Goal: Browse casually: Explore the website without a specific task or goal

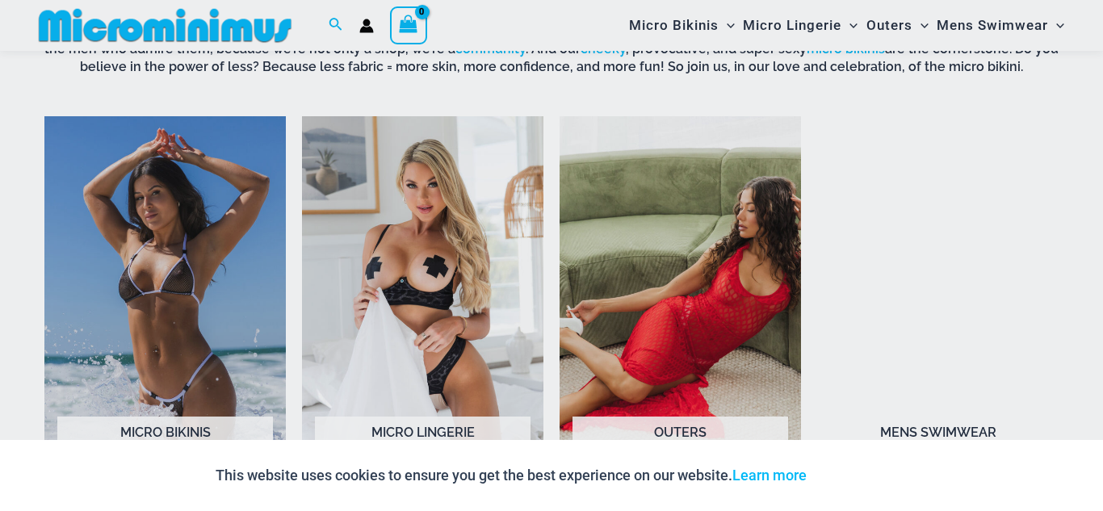
scroll to position [1130, 0]
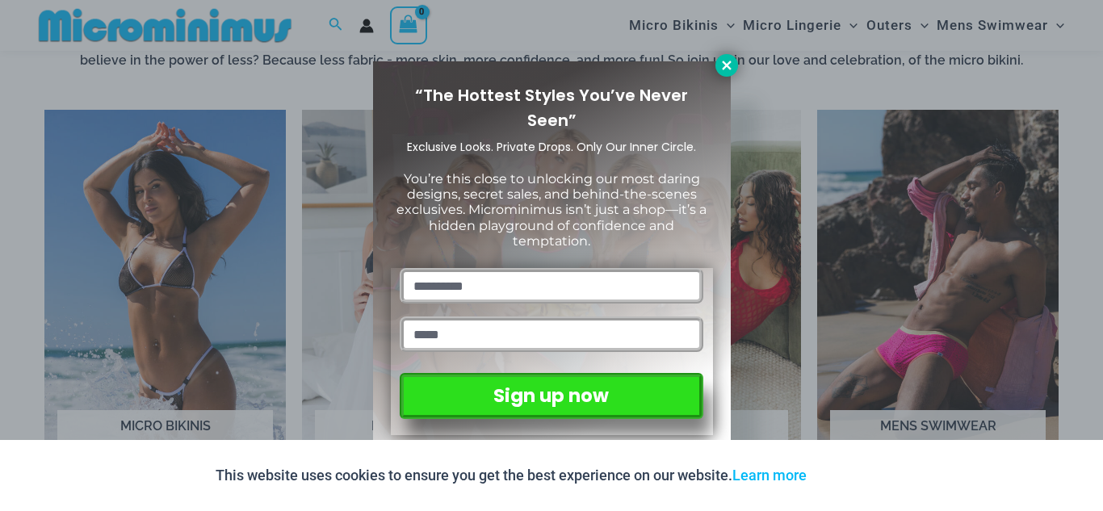
click at [725, 74] on button at bounding box center [726, 65] width 23 height 23
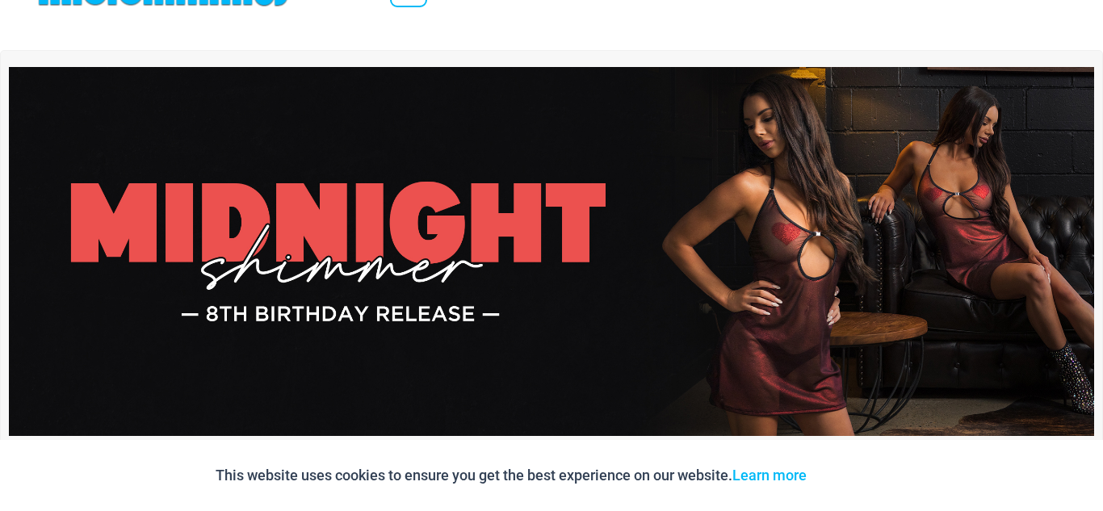
scroll to position [0, 0]
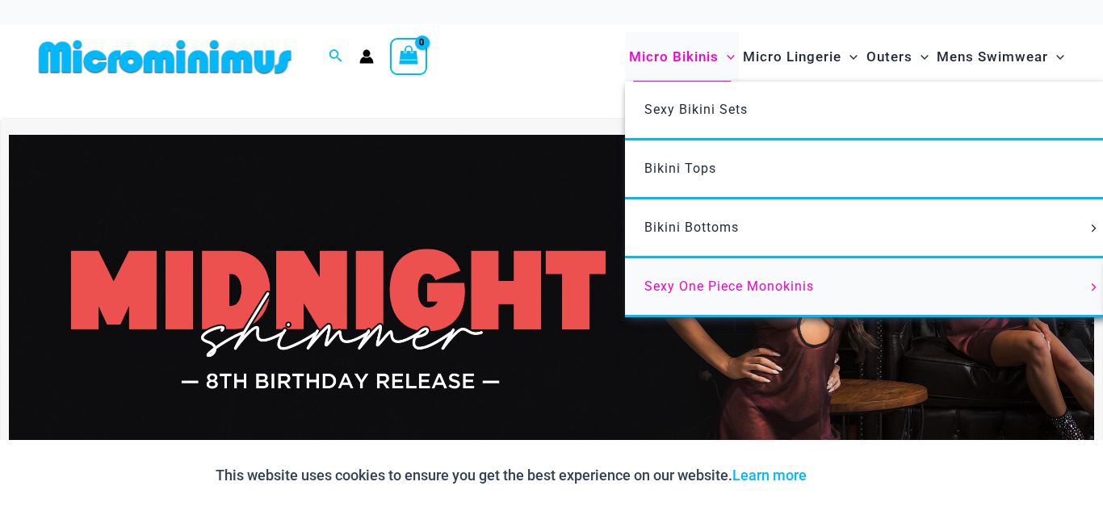
click at [722, 291] on span "Sexy One Piece Monokinis" at bounding box center [729, 286] width 170 height 15
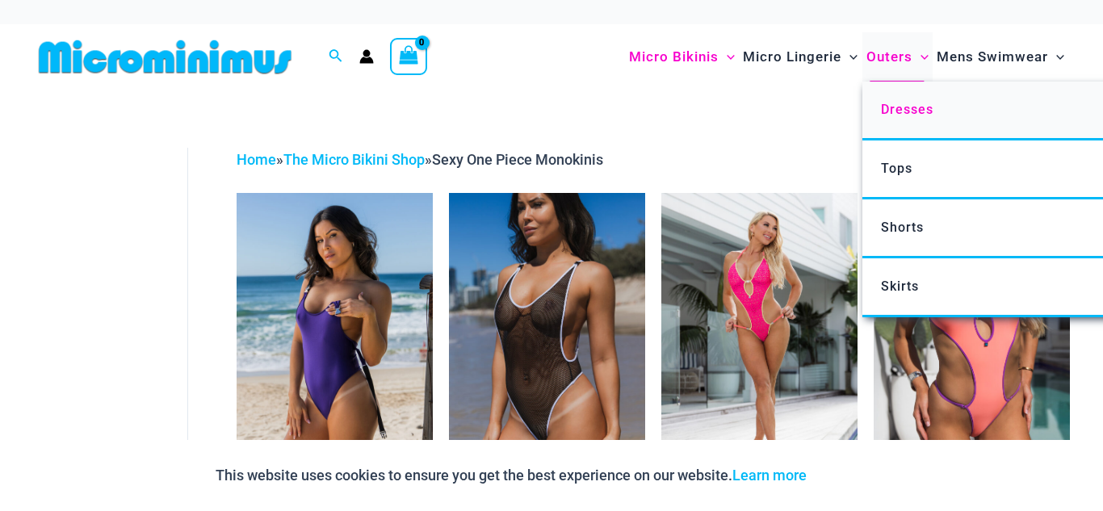
click at [905, 116] on span "Dresses" at bounding box center [907, 109] width 52 height 15
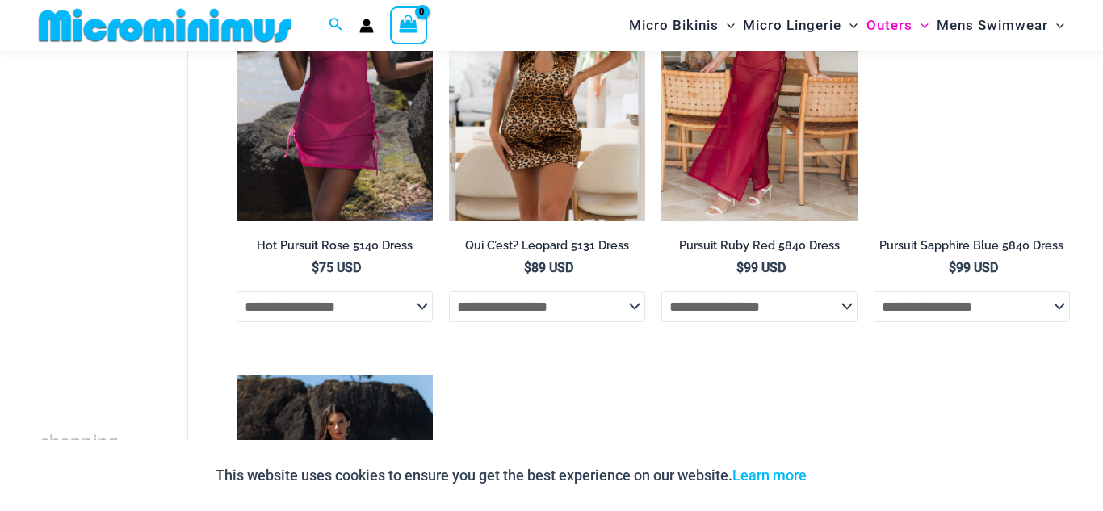
scroll to position [1130, 0]
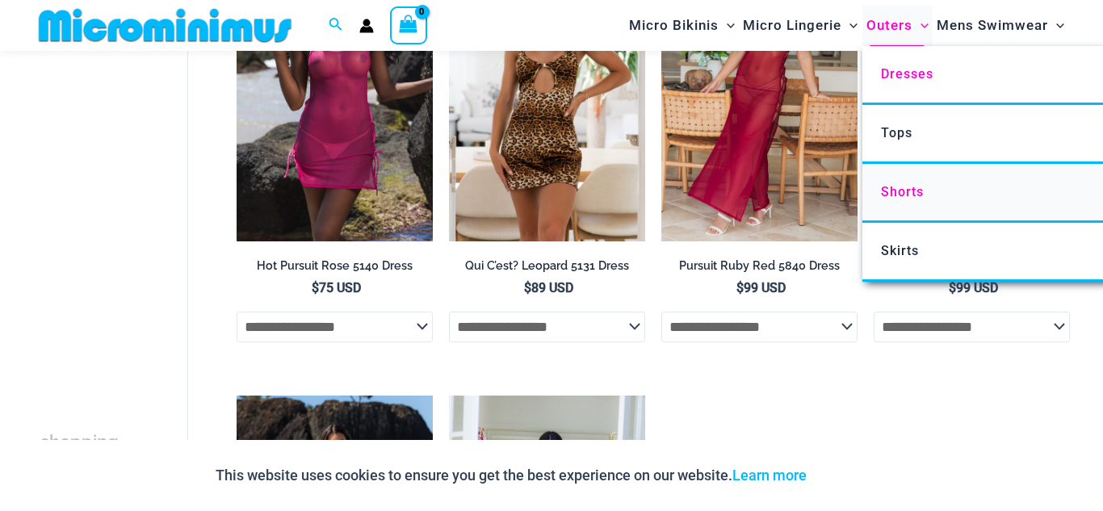
click at [890, 192] on span "Shorts" at bounding box center [902, 191] width 43 height 15
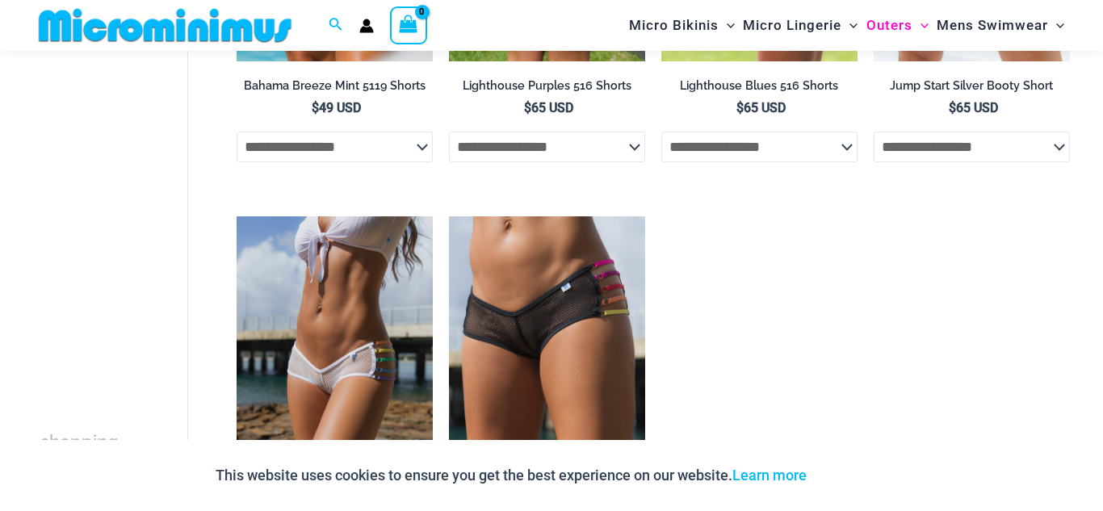
scroll to position [420, 0]
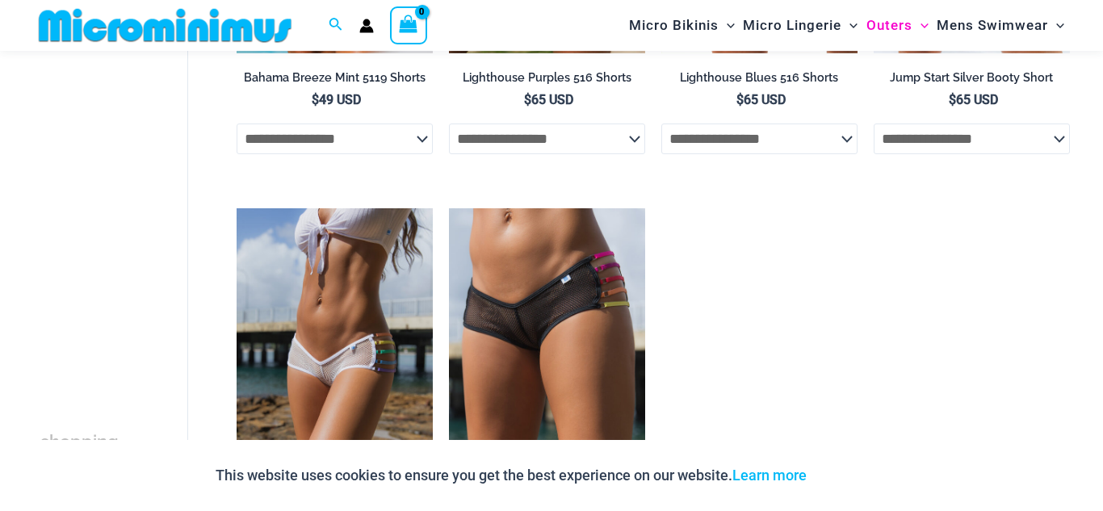
click at [817, 124] on select "**********" at bounding box center [759, 139] width 196 height 31
click at [849, 376] on ul "**********" at bounding box center [653, 213] width 833 height 908
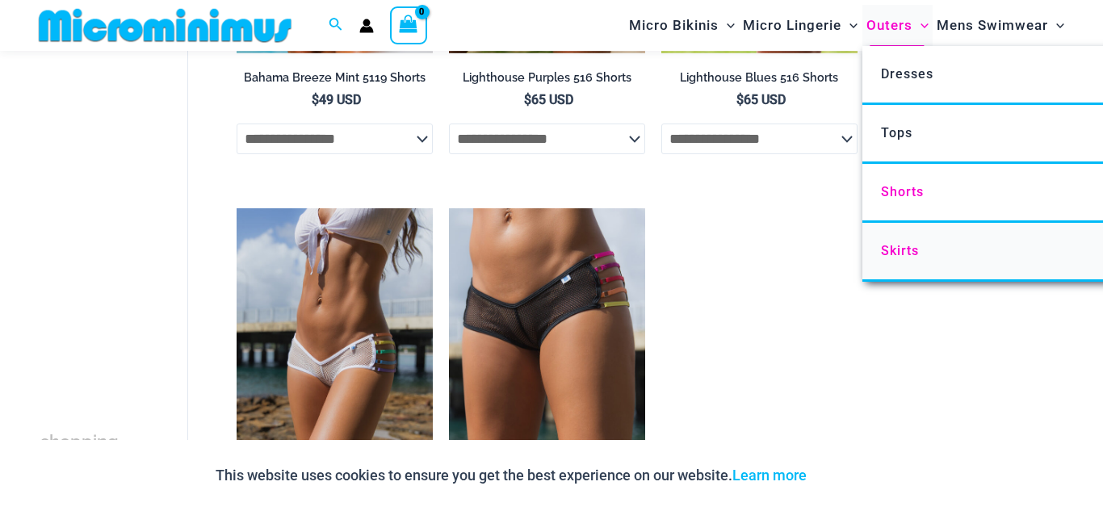
click at [908, 258] on span "Skirts" at bounding box center [900, 250] width 38 height 15
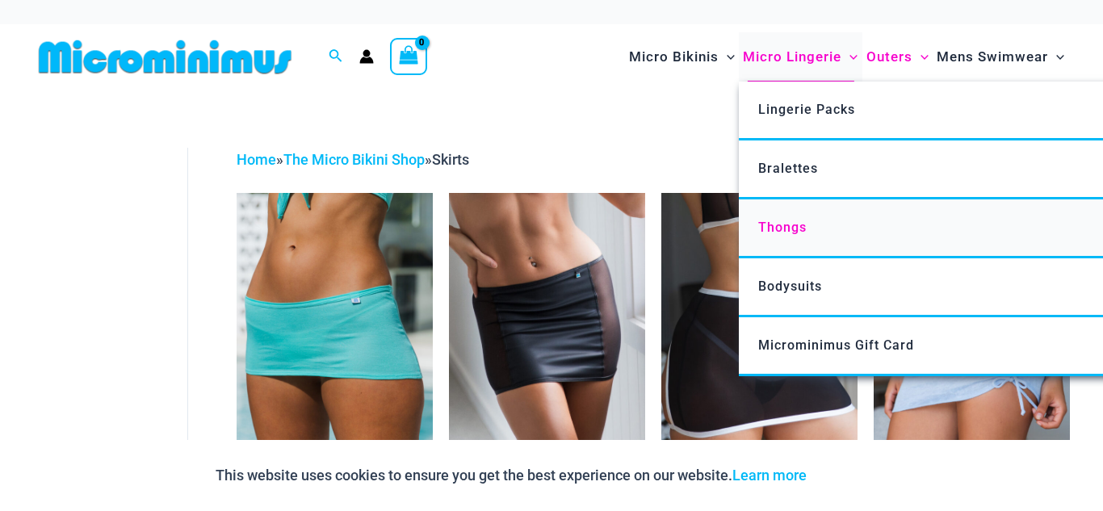
click at [791, 225] on span "Thongs" at bounding box center [782, 227] width 48 height 15
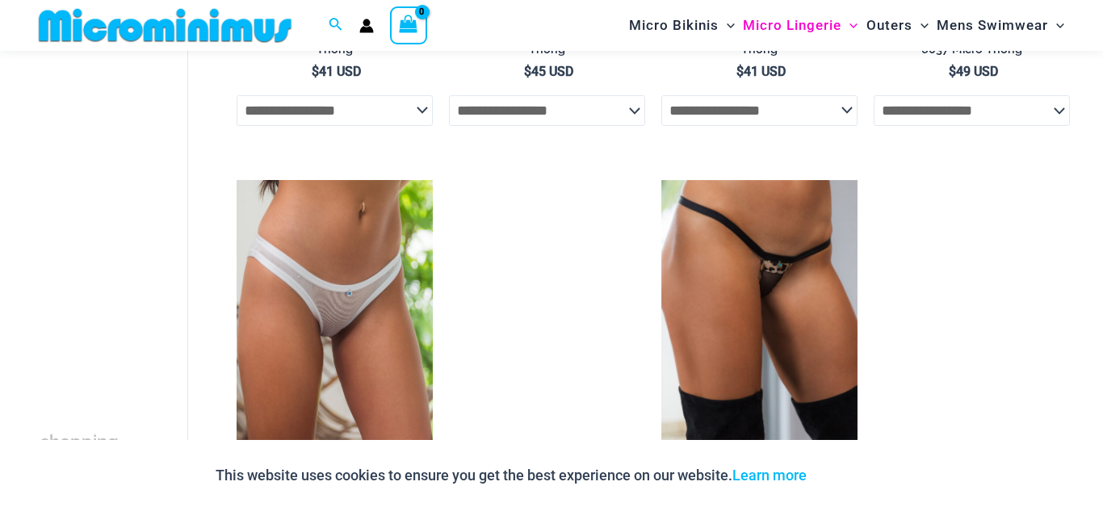
scroll to position [1421, 0]
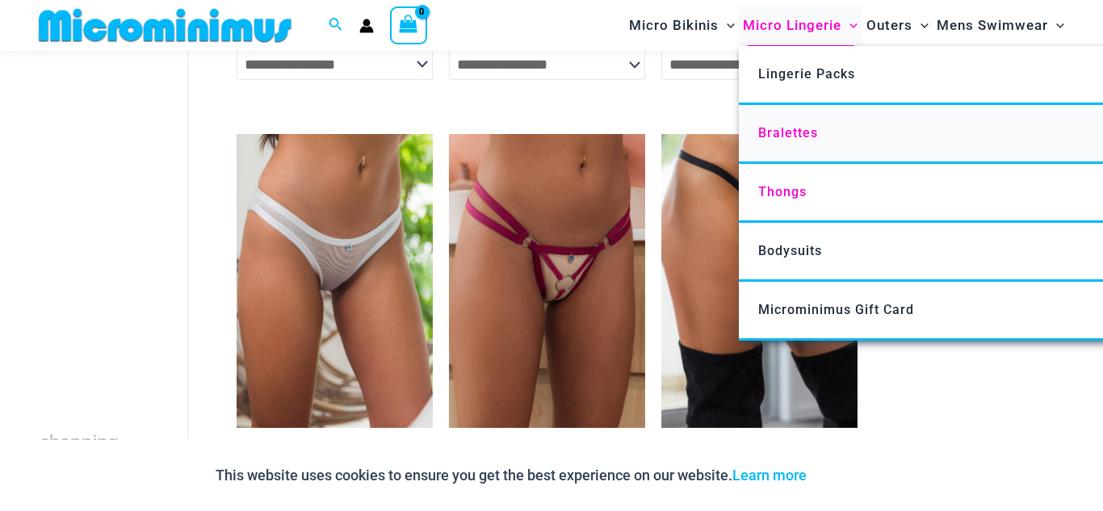
click at [793, 132] on span "Bralettes" at bounding box center [788, 132] width 60 height 15
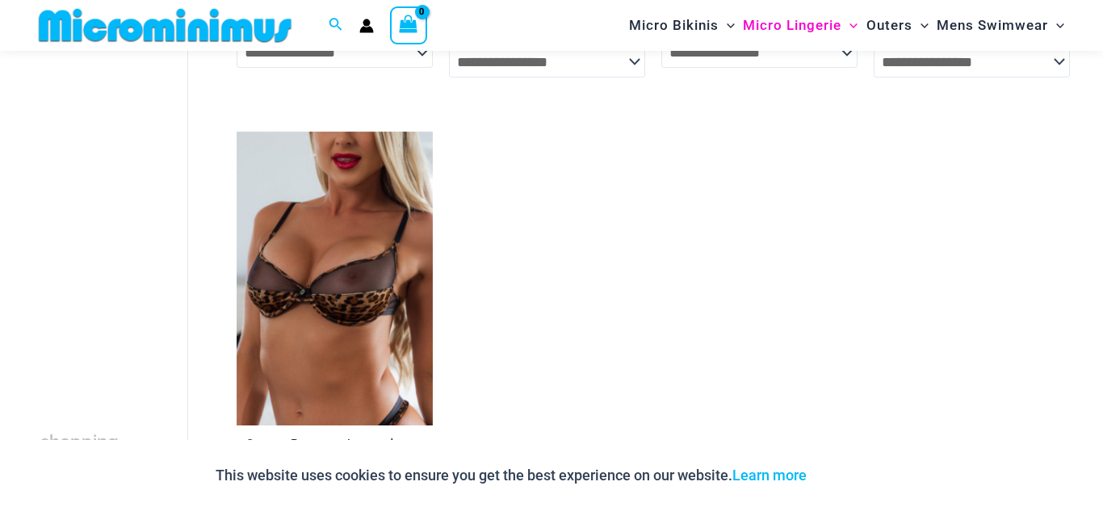
scroll to position [969, 0]
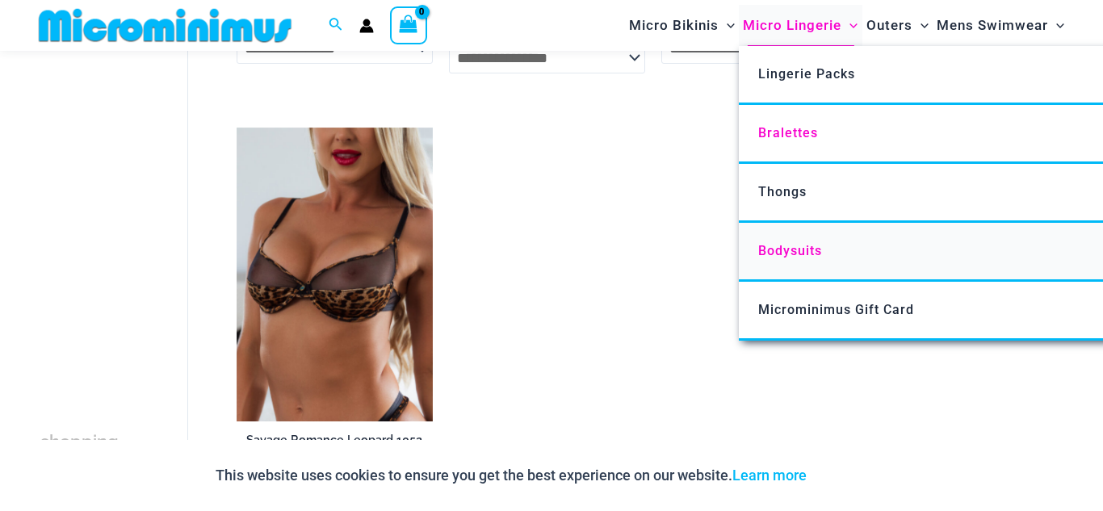
click at [807, 258] on span "Bodysuits" at bounding box center [790, 250] width 64 height 15
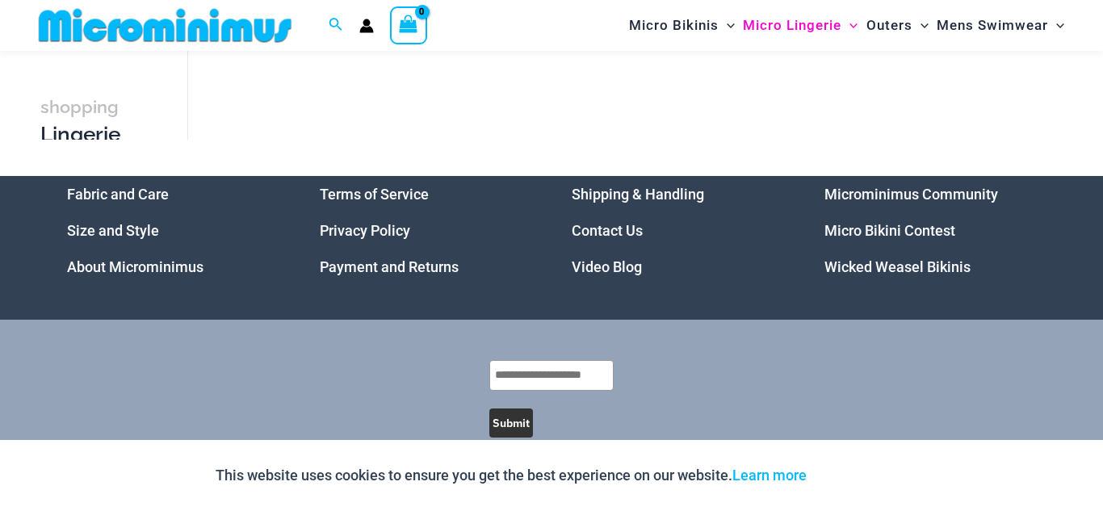
scroll to position [549, 0]
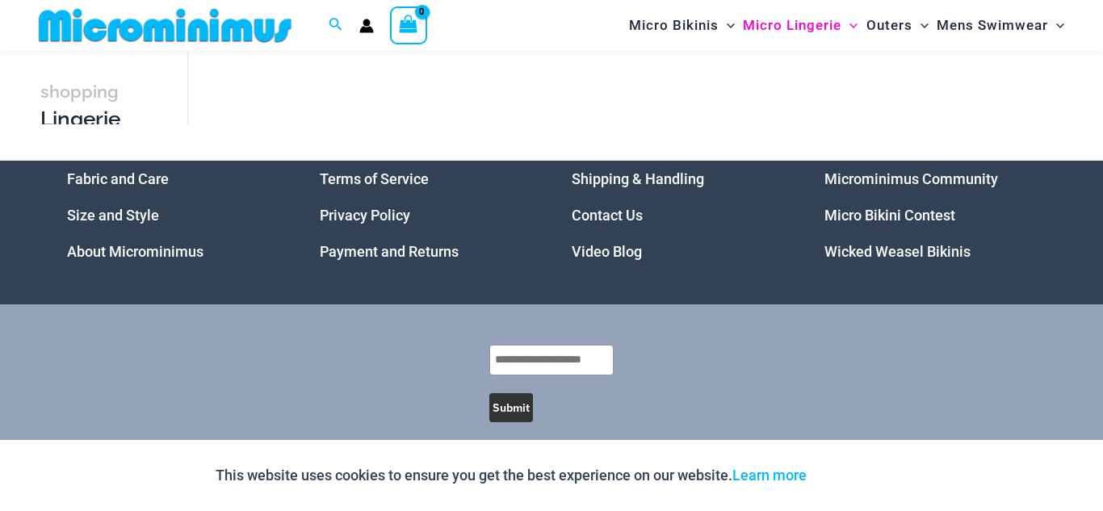
click at [617, 253] on link "Video Blog" at bounding box center [607, 251] width 70 height 17
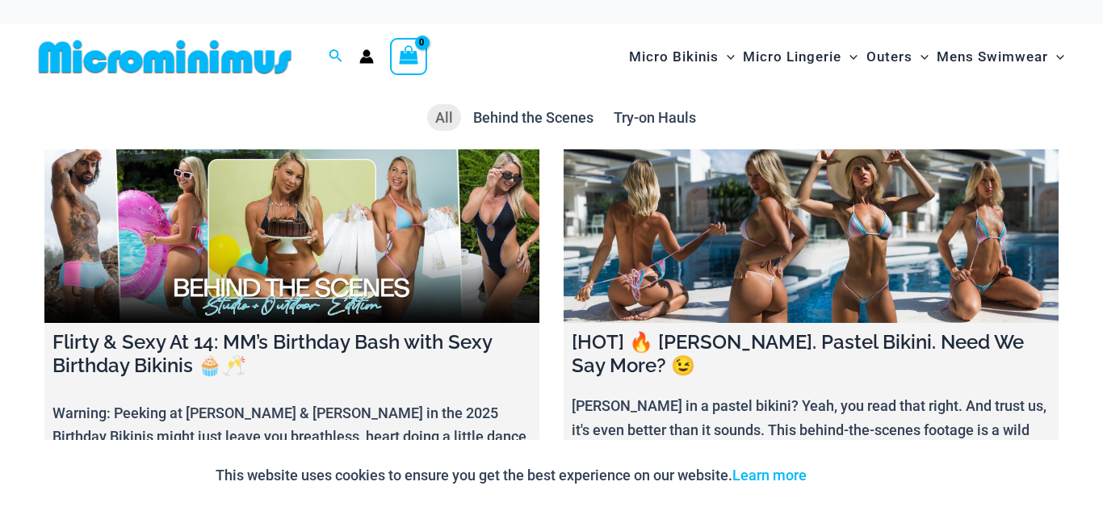
click at [790, 211] on link at bounding box center [811, 236] width 495 height 174
click at [306, 279] on link at bounding box center [291, 236] width 495 height 174
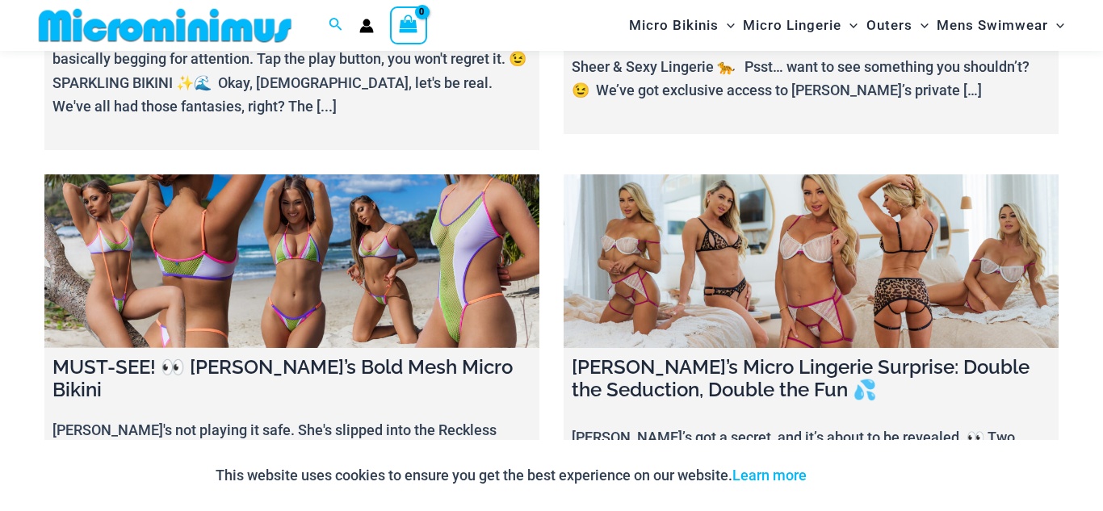
scroll to position [840, 0]
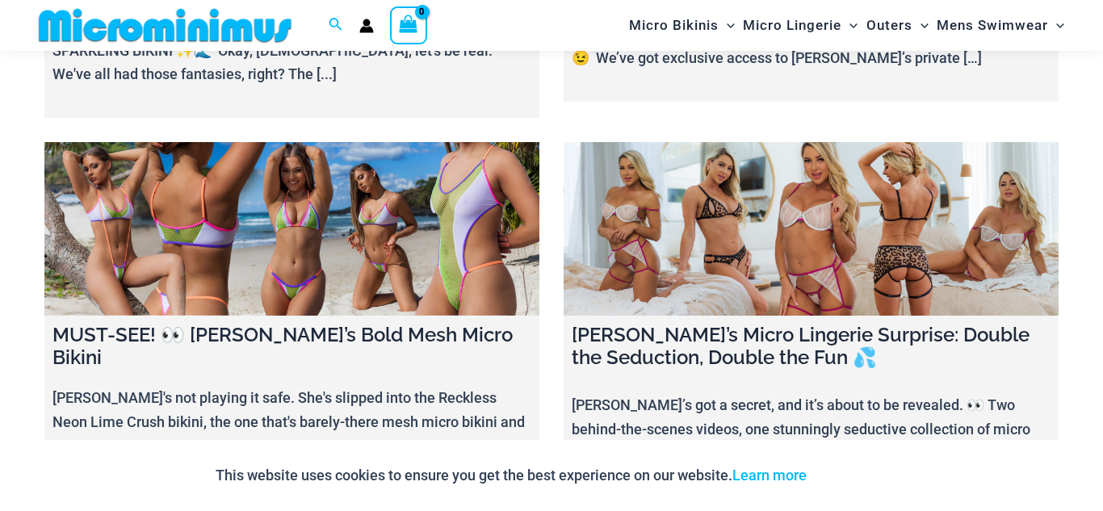
click at [346, 266] on link at bounding box center [291, 229] width 495 height 174
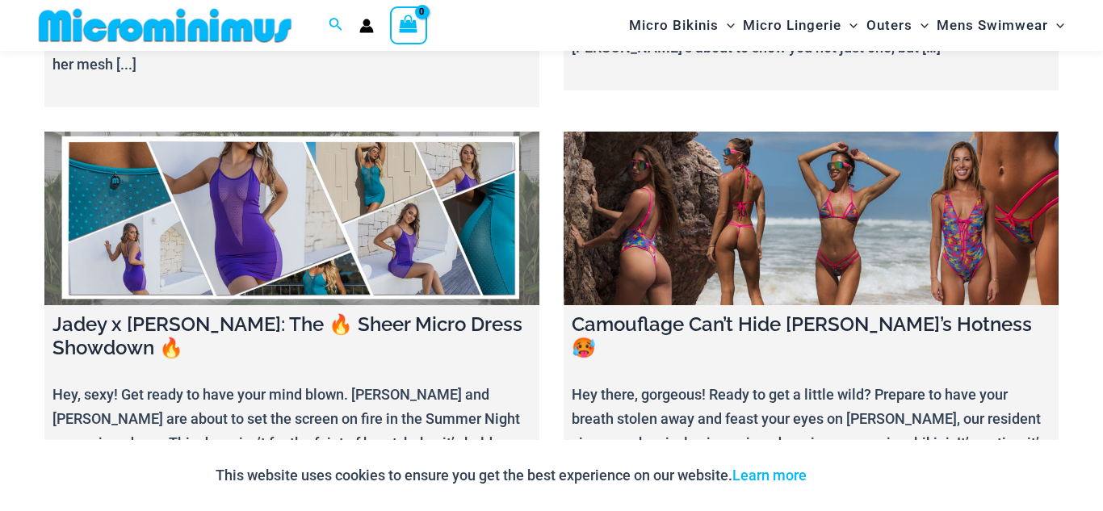
scroll to position [1292, 0]
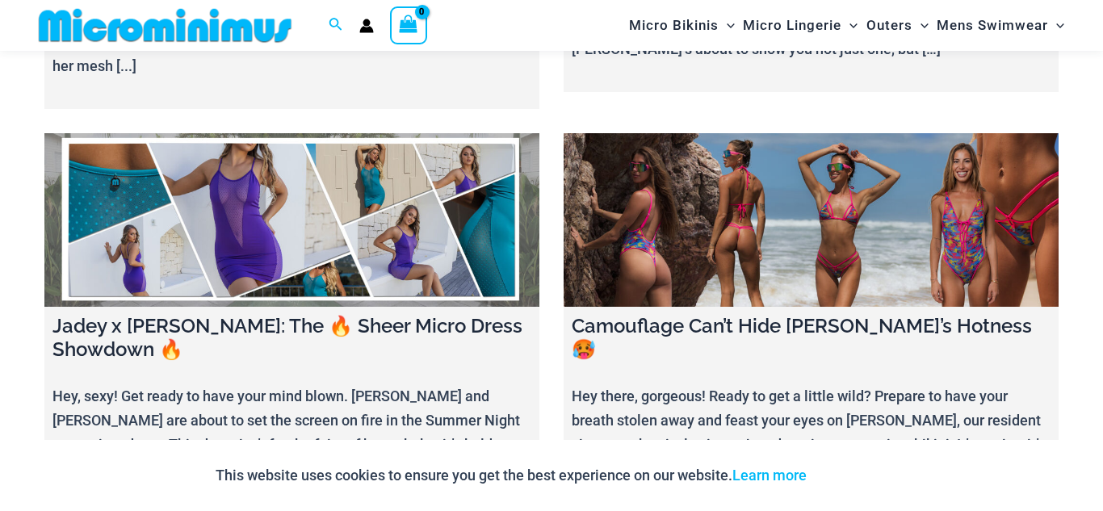
click at [845, 204] on link at bounding box center [811, 220] width 495 height 174
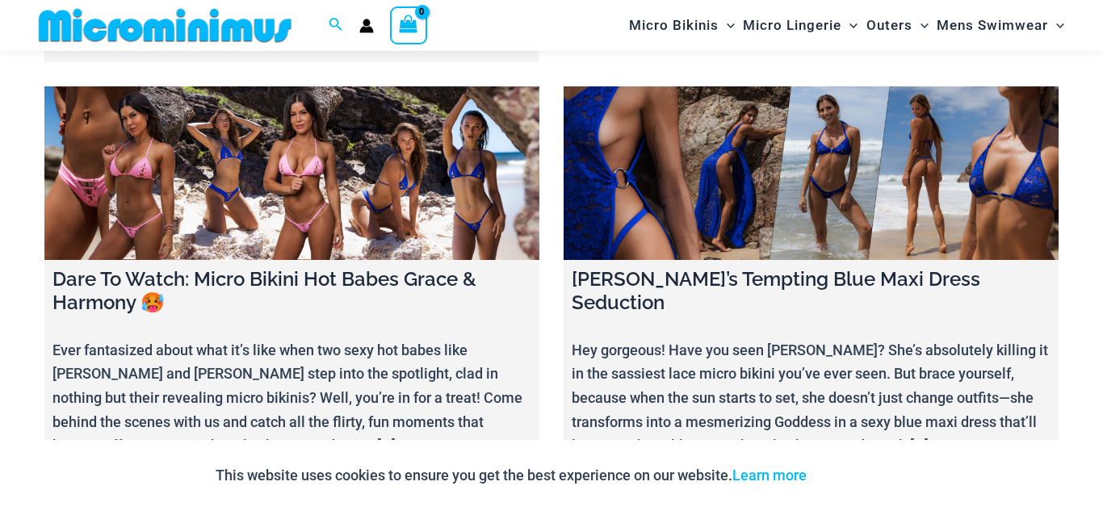
scroll to position [0, 0]
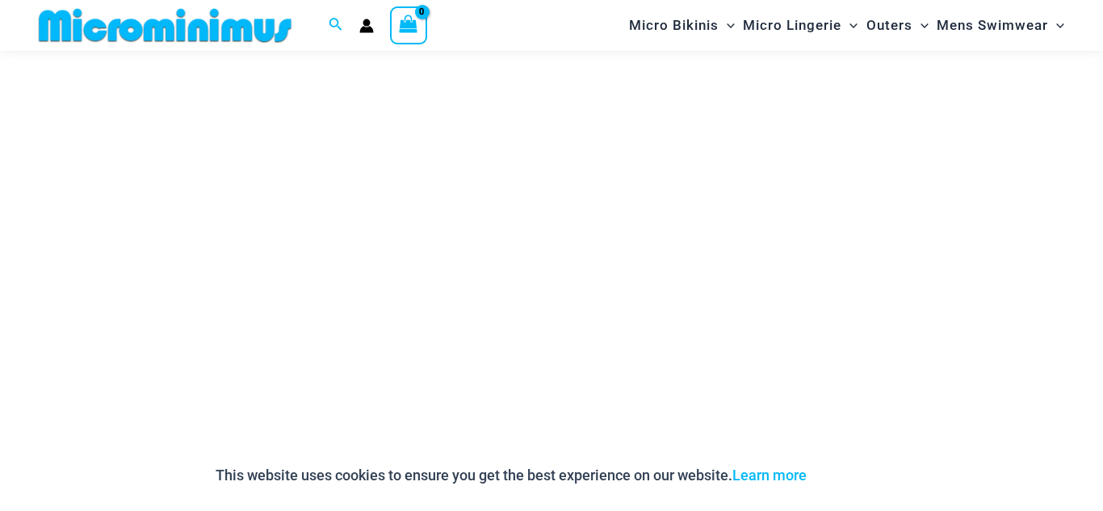
scroll to position [258, 0]
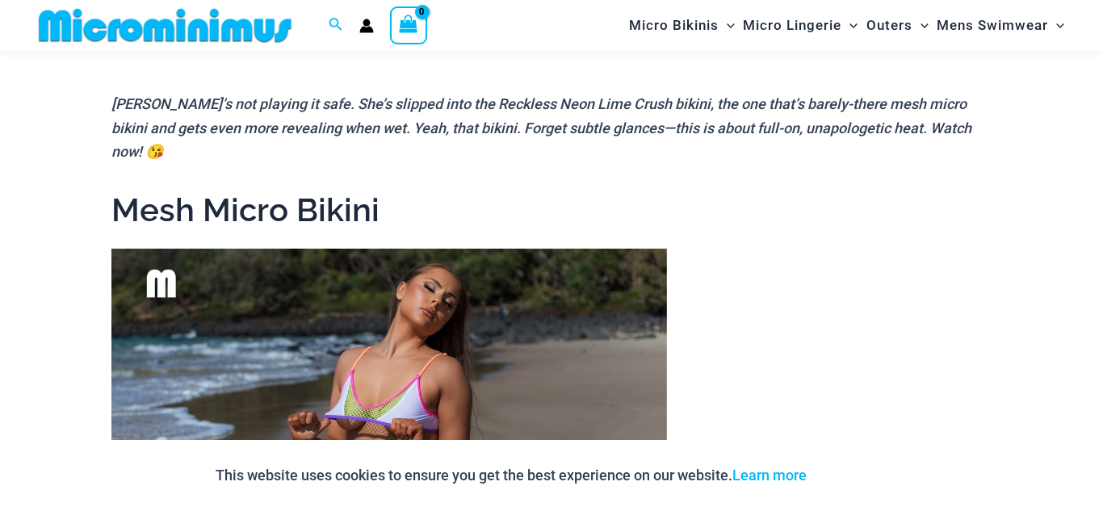
scroll to position [646, 0]
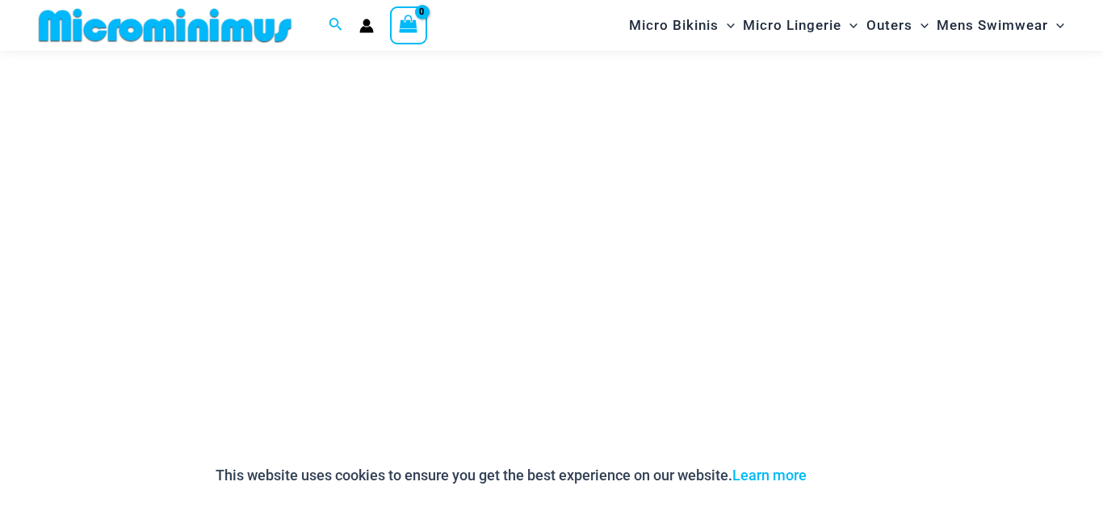
scroll to position [194, 0]
